Goal: Information Seeking & Learning: Learn about a topic

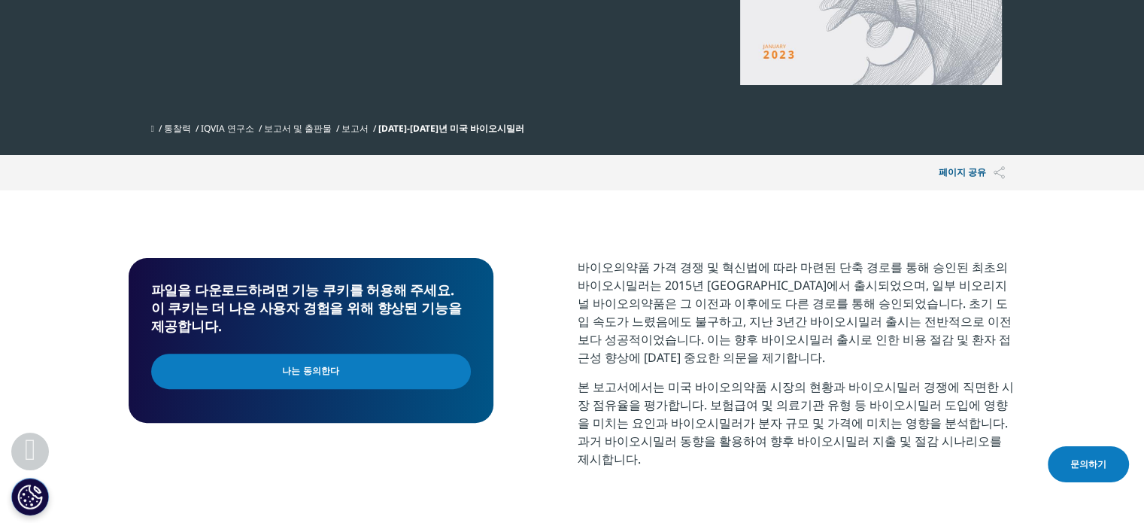
scroll to position [475, 0]
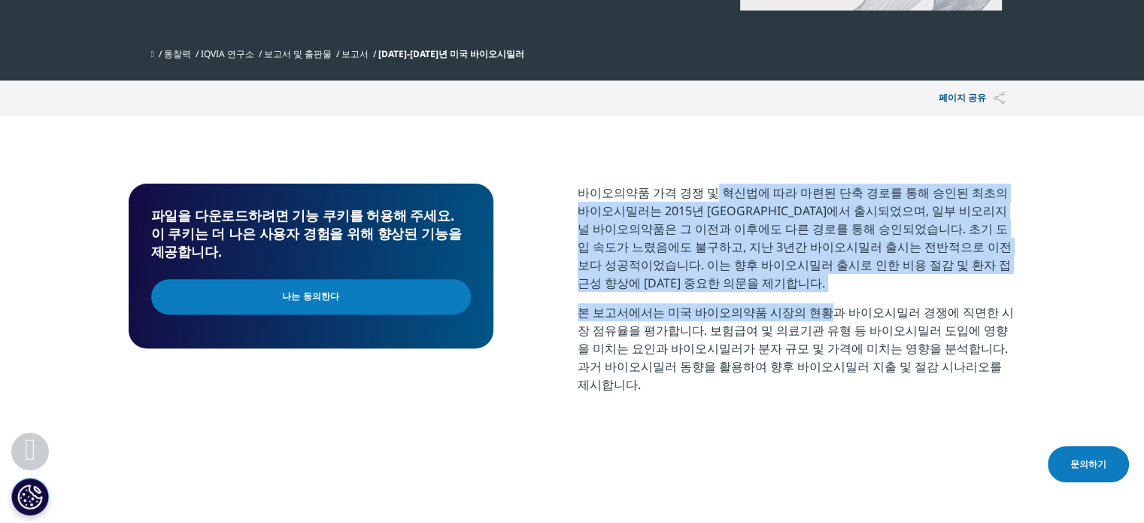
drag, startPoint x: 696, startPoint y: 201, endPoint x: 812, endPoint y: 292, distance: 146.7
click at [812, 292] on div "바이오의약품 가격 경쟁 및 혁신법에 따라 마련된 단축 경로를 통해 승인된 최초의 바이오시밀러는 2015년 [GEOGRAPHIC_DATA]에서 …" at bounding box center [797, 294] width 438 height 221
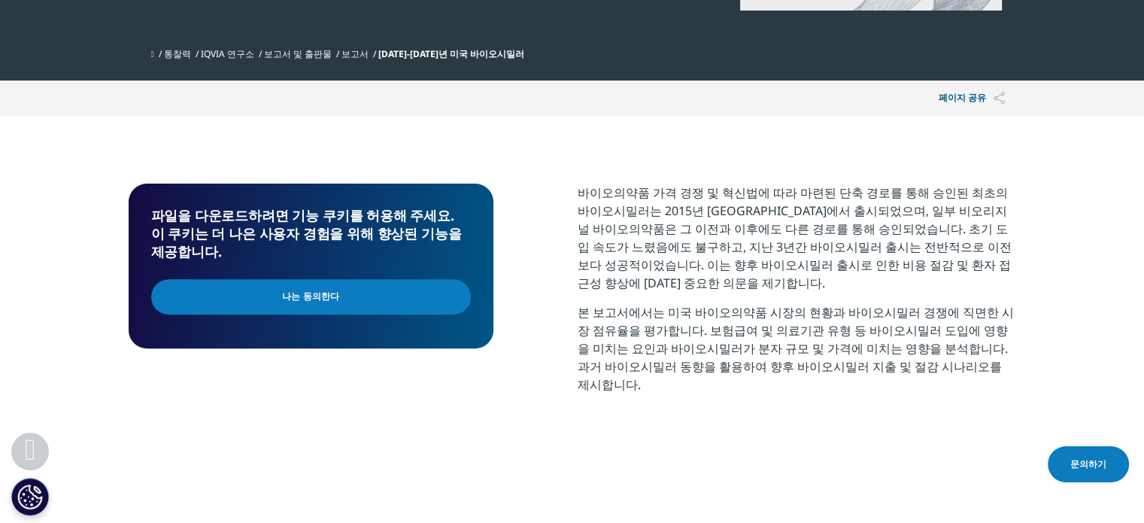
click at [824, 362] on p "본 보고서에서는 미국 바이오의약품 시장의 현황과 바이오시밀러 경쟁에 직면한 시장 점유율을 평가합니다. 보험급여 및 의료기관 유형 등 바이오시밀…" at bounding box center [797, 354] width 438 height 102
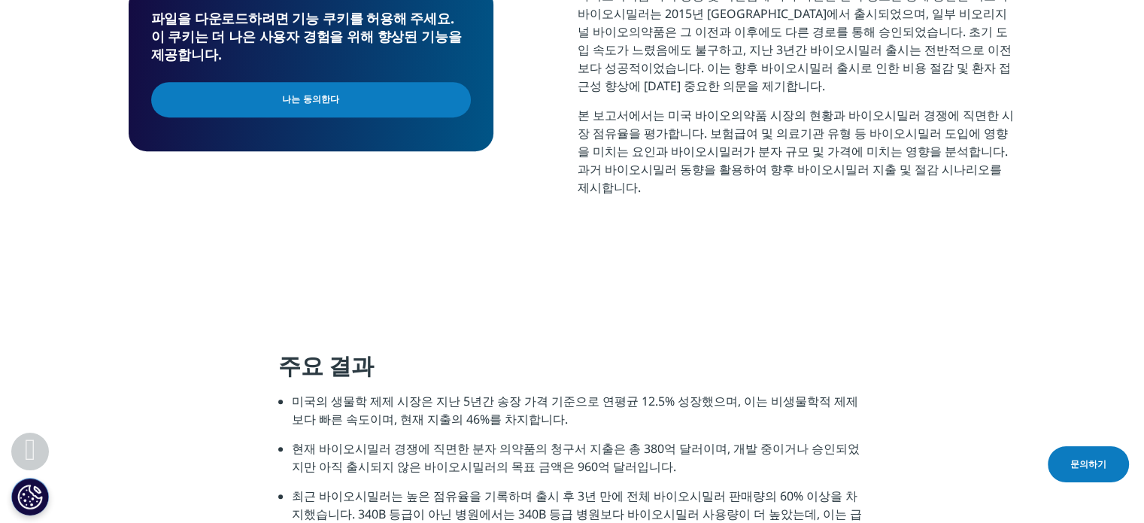
scroll to position [1001, 0]
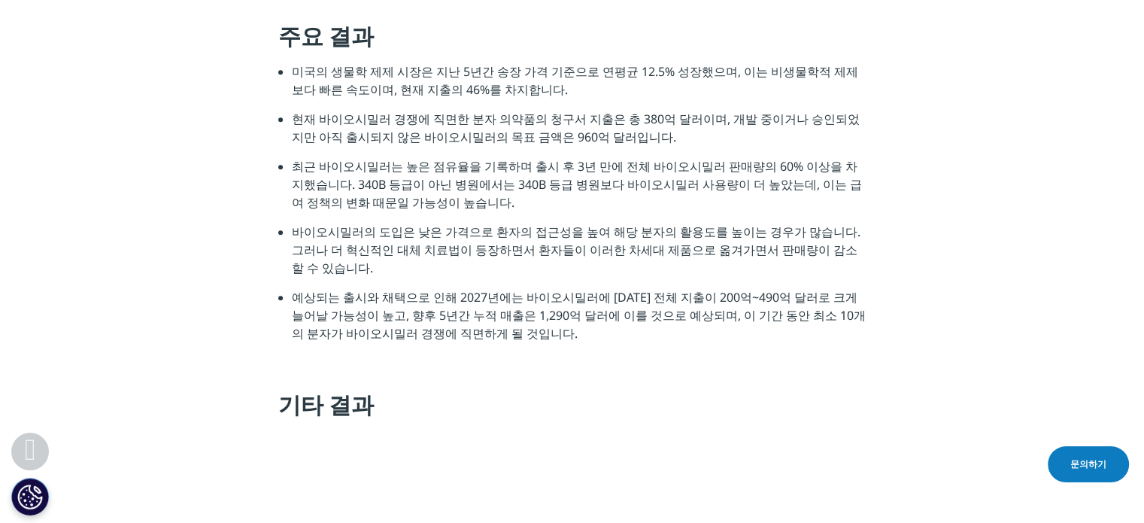
click at [364, 158] on font "최근 바이오시밀러는 높은 점유율을 기록하며 출시 후 3년 만에 전체 바이오시밀러 판매량의 60% 이상을 차지했습니다. 340B 등급이 아닌 병…" at bounding box center [577, 184] width 570 height 53
drag, startPoint x: 409, startPoint y: 149, endPoint x: 430, endPoint y: 182, distance: 39.2
click at [430, 182] on li "최근 바이오시밀러는 높은 점유율을 기록하며 출시 후 3년 만에 전체 바이오시밀러 판매량의 60% 이상을 차지했습니다. 340B 등급이 아닌 병…" at bounding box center [579, 189] width 574 height 65
click at [439, 223] on font "바이오시밀러의 도입은 낮은 가격으로 환자의 접근성을 높여 해당 분자의 활용도를 높이는 경우가 많습니다. 그러나 더 혁신적인 대체 치료법이 등장…" at bounding box center [576, 249] width 569 height 53
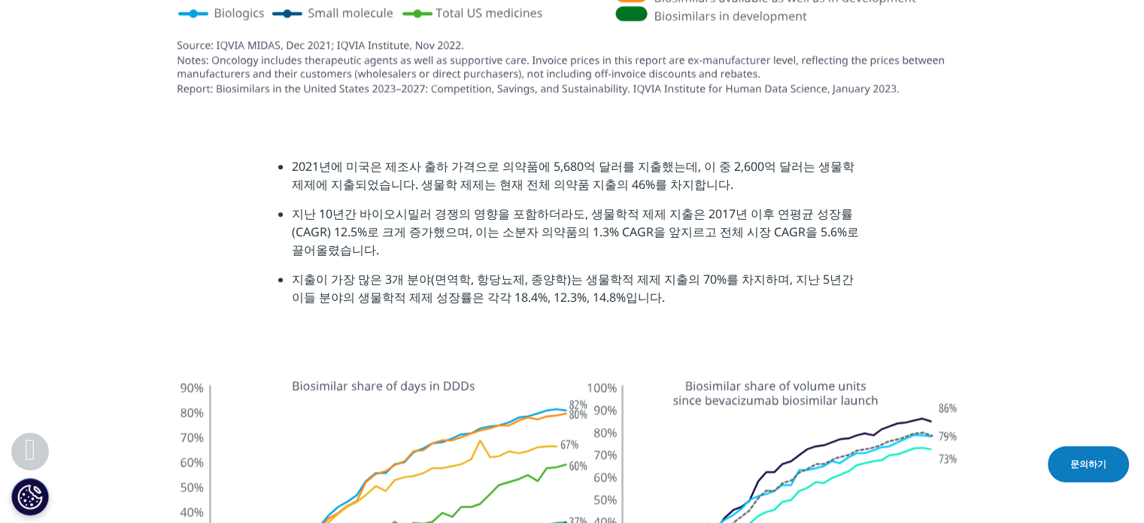
scroll to position [1828, 0]
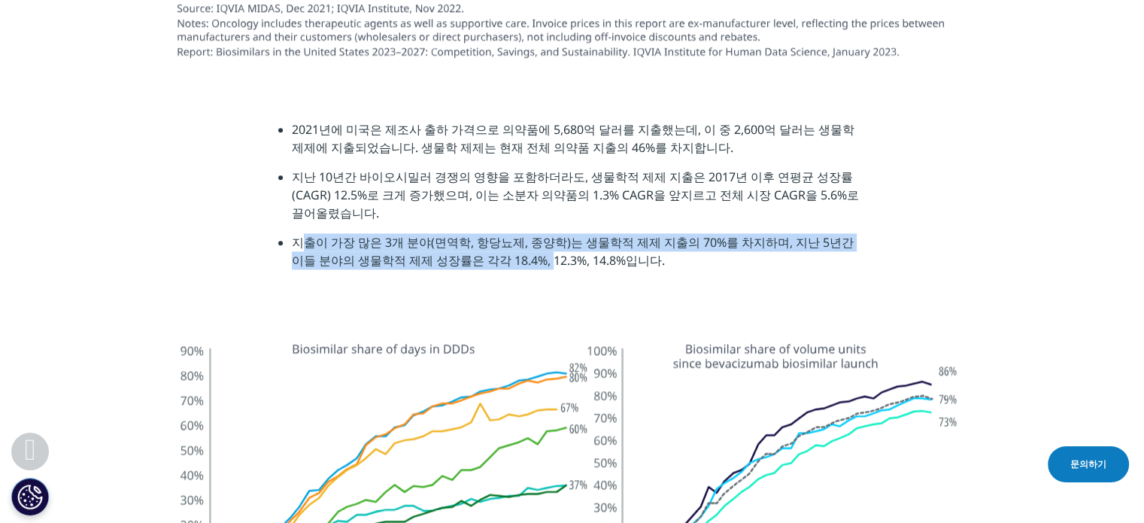
drag, startPoint x: 296, startPoint y: 197, endPoint x: 499, endPoint y: 205, distance: 204.0
click at [499, 233] on li "지출이 가장 많은 3개 분야(면역학, 항당뇨제, 종양학)는 생물학적 제제 지출의 70%를 차지하며, 지난 5년간 이들 분야의 생물학적 제제 성…" at bounding box center [579, 256] width 574 height 47
click at [132, 235] on section "2021년에 미국은 제조사 출하 가격으로 의약품에 5,680억 달러를 지출했는데, 이 중 2,600억 달러는 생물학 제제에 지출되었습니다. 생…" at bounding box center [572, 200] width 1144 height 235
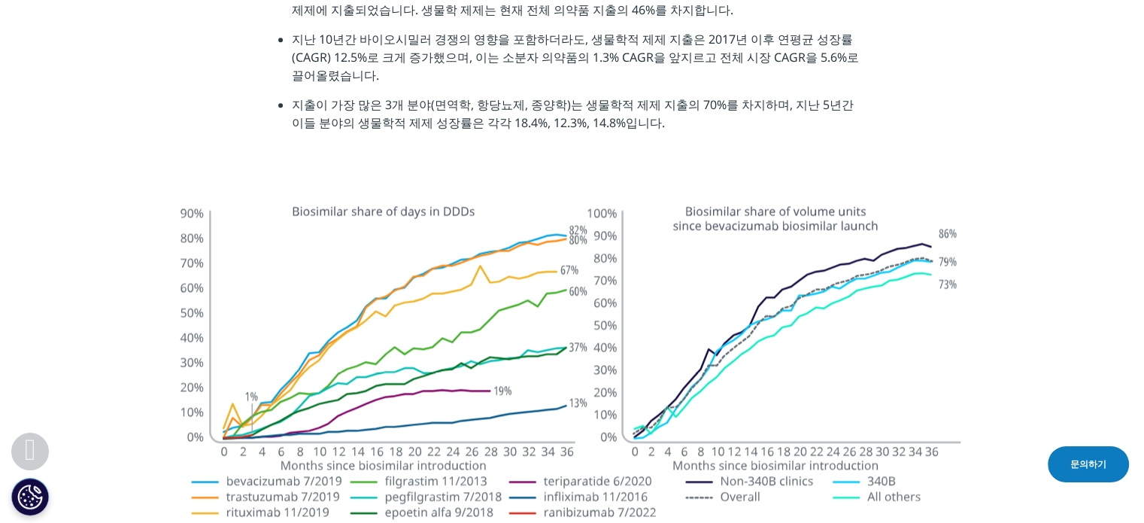
scroll to position [1979, 0]
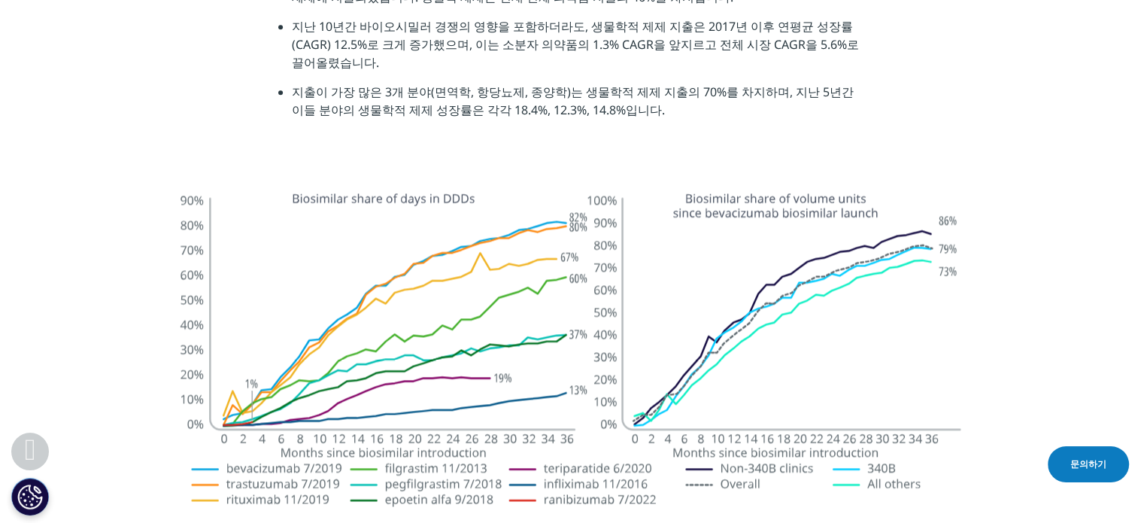
click at [79, 197] on section at bounding box center [572, 383] width 1144 height 431
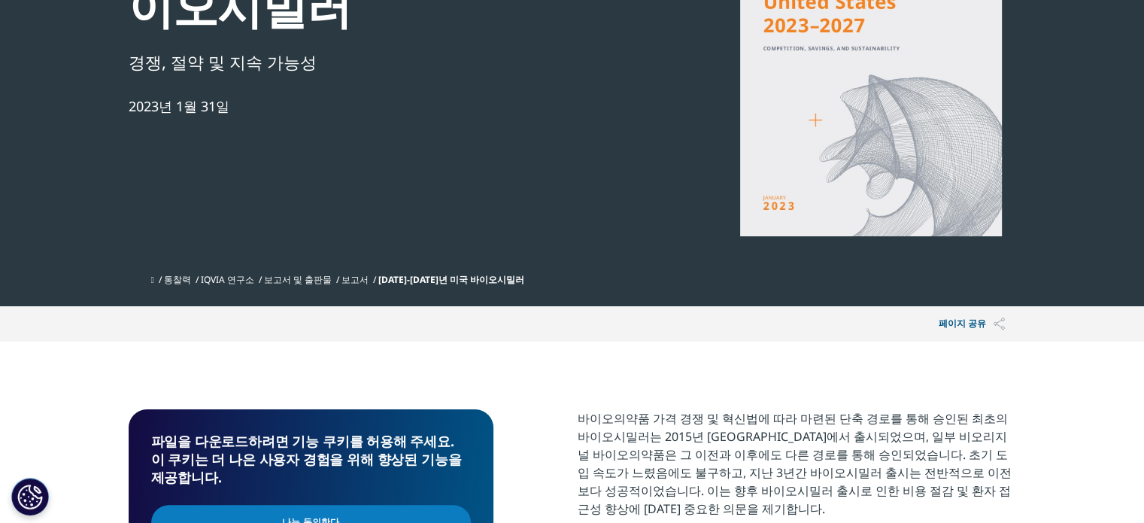
scroll to position [0, 0]
